Goal: Check status: Check status

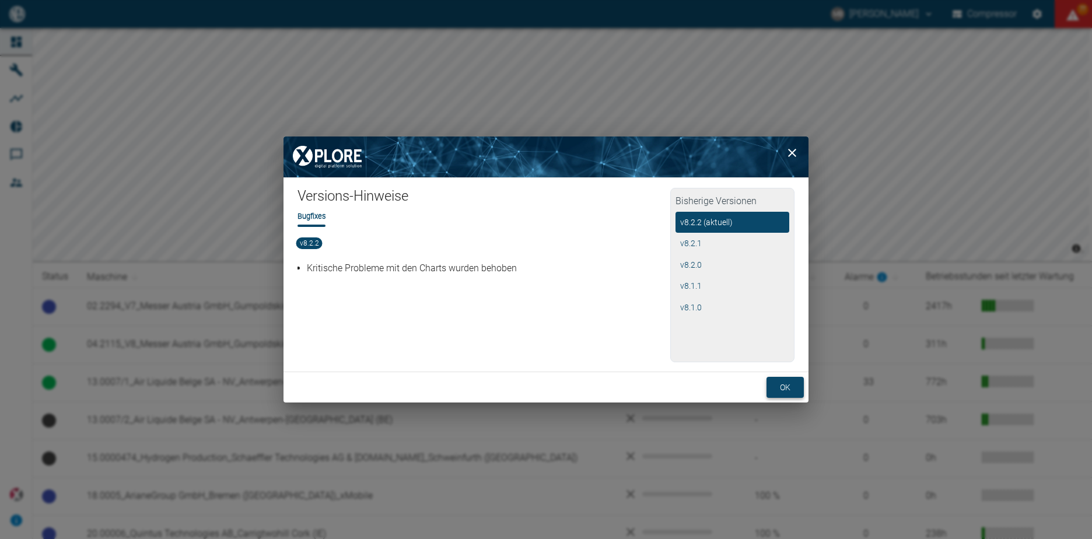
click at [777, 387] on button "ok" at bounding box center [784, 388] width 37 height 22
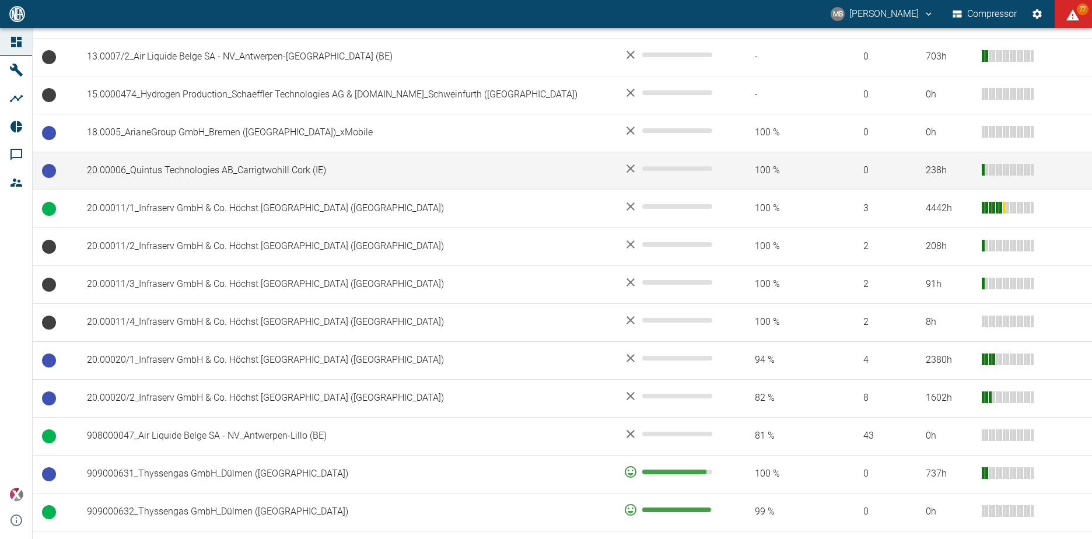
scroll to position [467, 0]
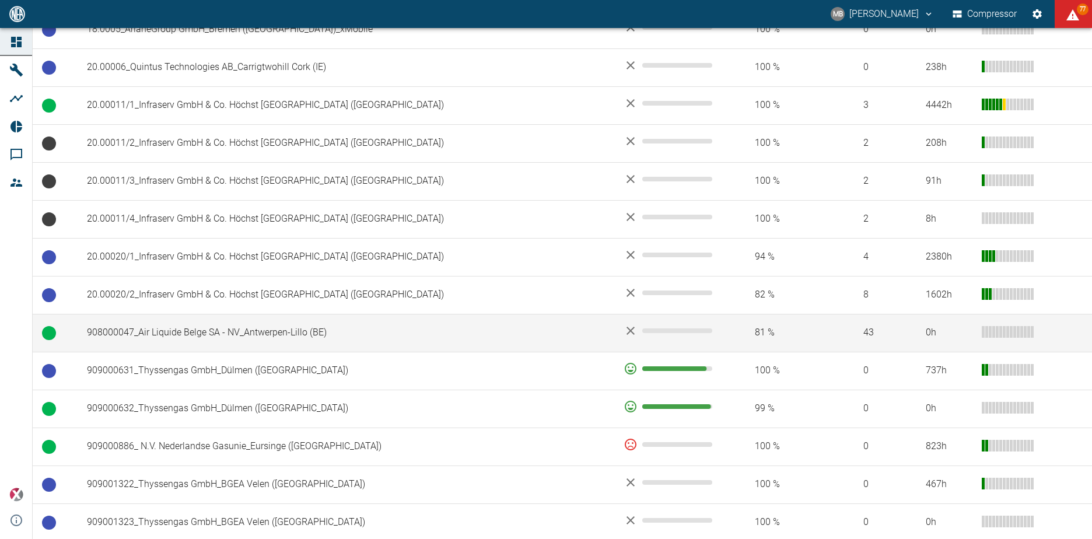
click at [243, 332] on td "908000047_Air Liquide Belge SA - NV_Antwerpen-Lillo (BE)" at bounding box center [346, 333] width 537 height 38
